Goal: Find specific page/section

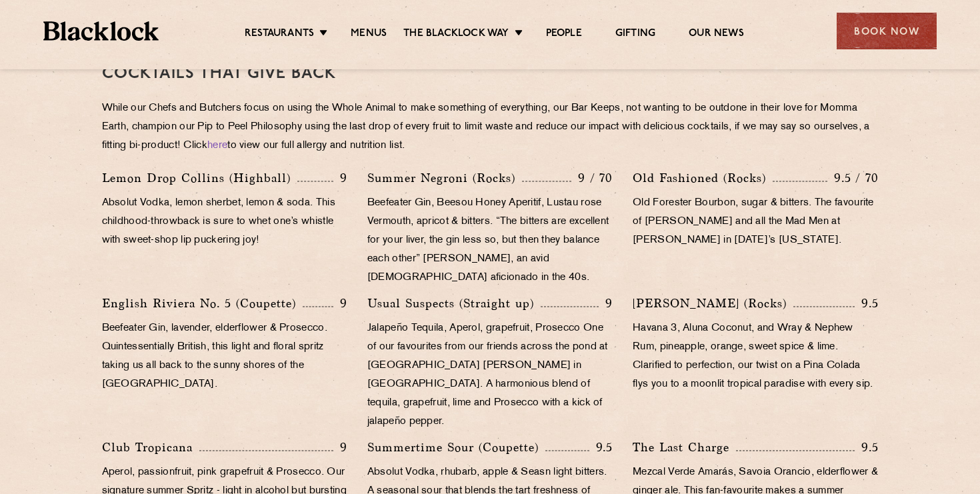
scroll to position [611, 0]
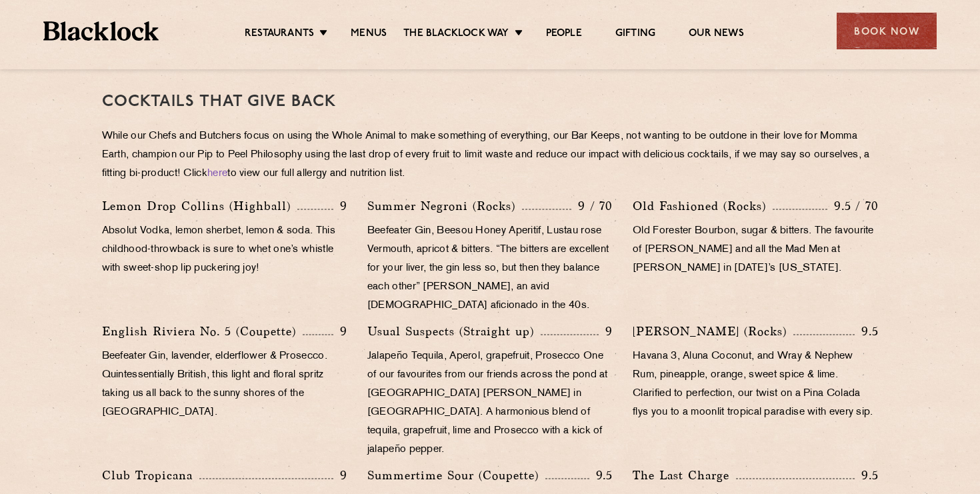
click at [120, 33] on img at bounding box center [100, 30] width 115 height 19
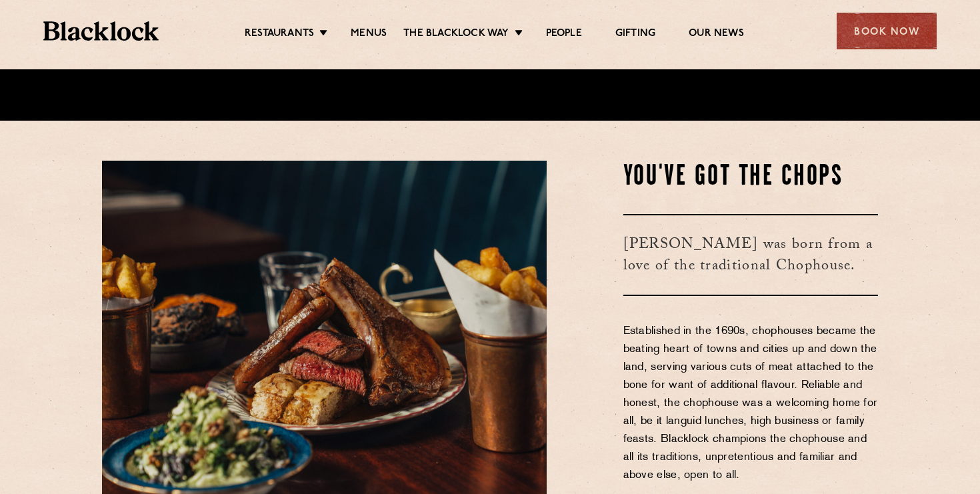
scroll to position [456, 0]
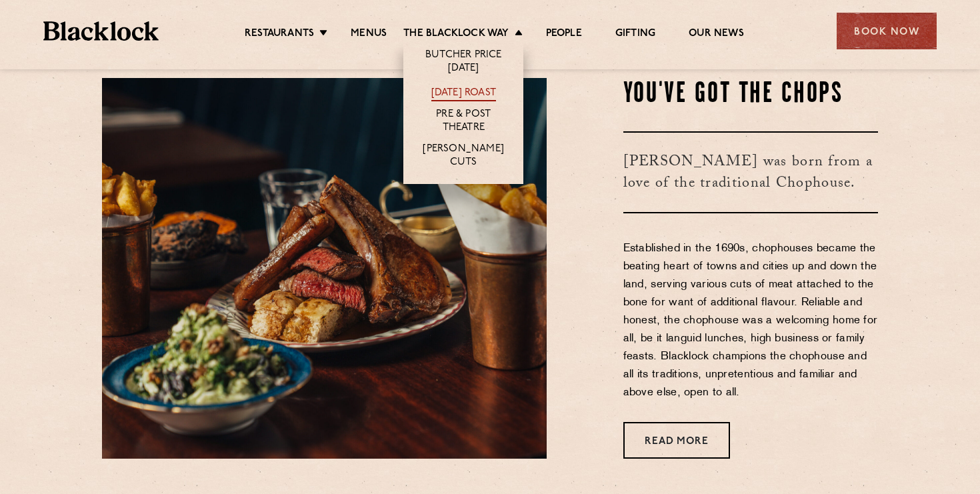
click at [475, 88] on link "[DATE] Roast" at bounding box center [463, 94] width 65 height 15
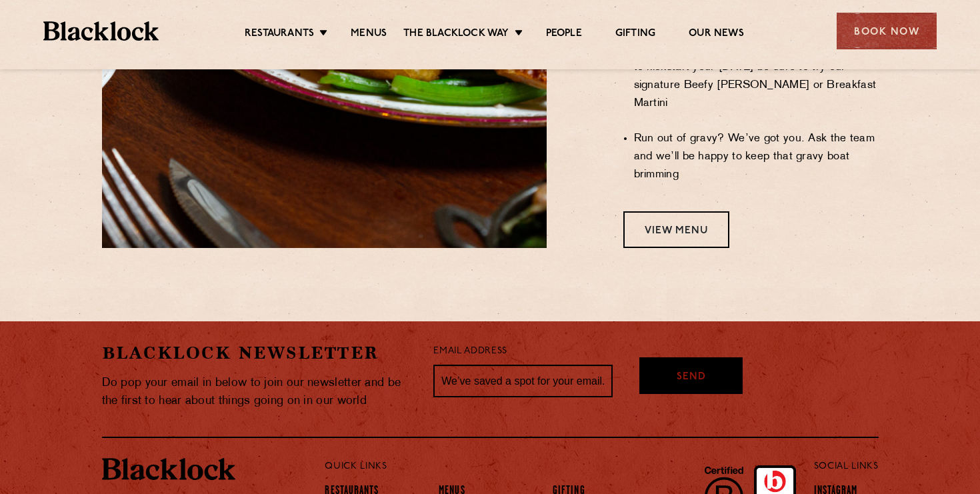
scroll to position [1334, 0]
